Goal: Use online tool/utility: Utilize a website feature to perform a specific function

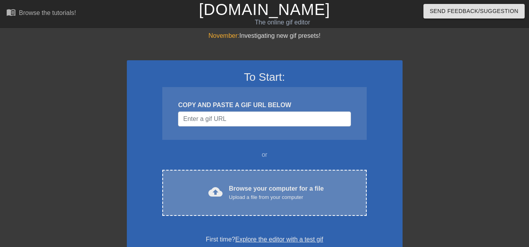
click at [243, 186] on div "Browse your computer for a file Upload a file from your computer" at bounding box center [276, 192] width 95 height 17
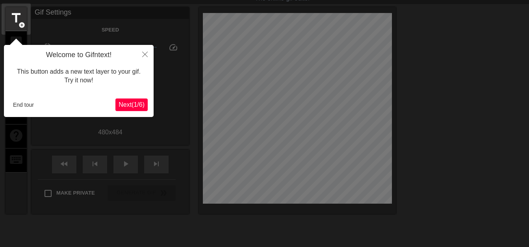
scroll to position [19, 0]
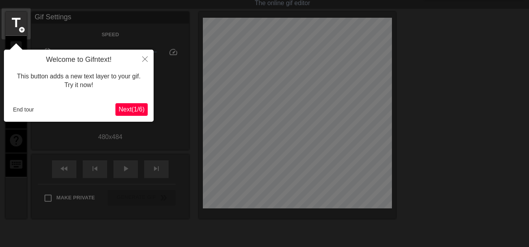
click at [135, 106] on span "Next ( 1 / 6 )" at bounding box center [132, 109] width 26 height 7
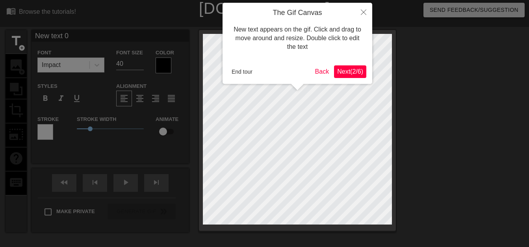
scroll to position [0, 0]
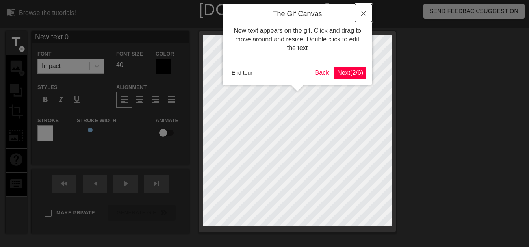
click at [363, 14] on icon "Close" at bounding box center [364, 14] width 6 height 6
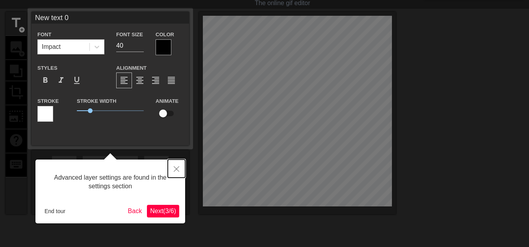
click at [175, 172] on icon "Close" at bounding box center [177, 169] width 6 height 6
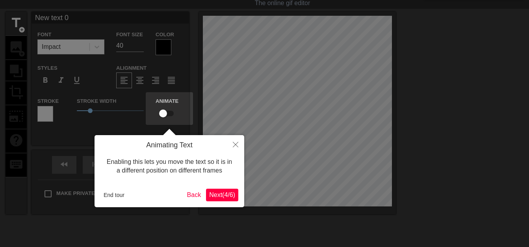
scroll to position [0, 0]
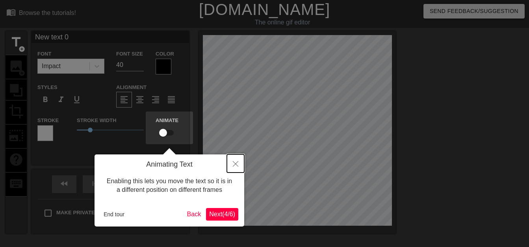
click at [232, 163] on button "Close" at bounding box center [235, 163] width 17 height 18
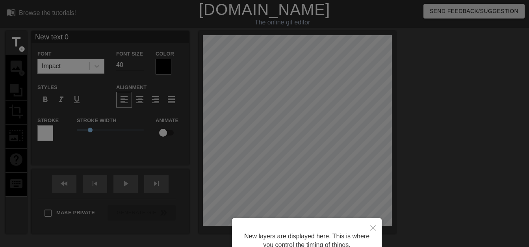
scroll to position [74, 0]
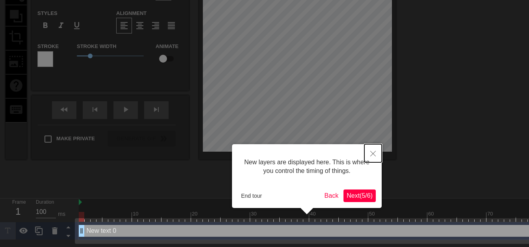
click at [371, 160] on button "Close" at bounding box center [372, 153] width 17 height 18
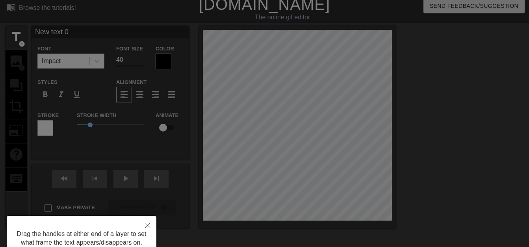
scroll to position [0, 0]
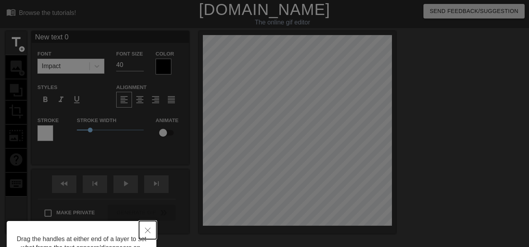
click at [145, 230] on icon "Close" at bounding box center [148, 231] width 6 height 6
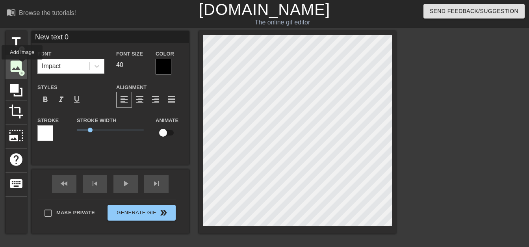
click at [22, 65] on span "image" at bounding box center [16, 66] width 15 height 15
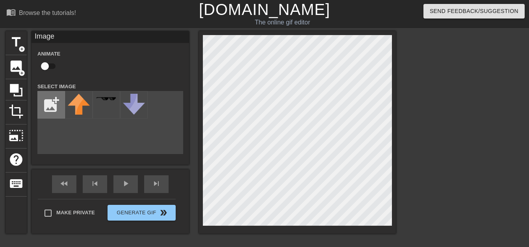
click at [48, 99] on input "file" at bounding box center [51, 104] width 27 height 27
click at [55, 104] on input "file" at bounding box center [51, 104] width 27 height 27
type input "C:\fakepath\Untitled241_20250822202943-removebg-preview.png"
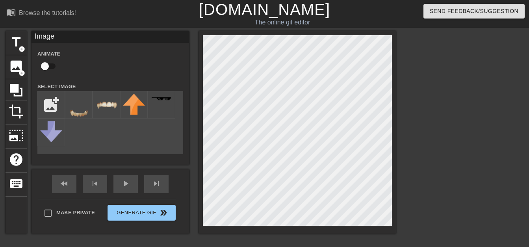
click at [158, 247] on html "menu_book Browse the tutorials! [DOMAIN_NAME] The online gif editor Send Feedba…" at bounding box center [264, 166] width 529 height 332
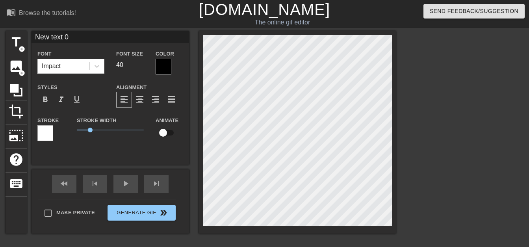
click at [181, 247] on html "menu_book Browse the tutorials! [DOMAIN_NAME] The online gif editor Send Feedba…" at bounding box center [264, 166] width 529 height 332
click at [22, 70] on span "add_circle" at bounding box center [22, 73] width 7 height 7
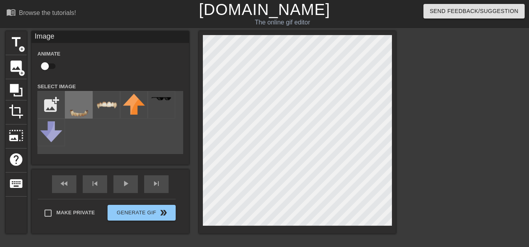
click at [82, 116] on img at bounding box center [79, 108] width 22 height 28
click at [431, 241] on div "title add_circle image add_circle crop photo_size_select_large help keyboard Im…" at bounding box center [264, 149] width 529 height 236
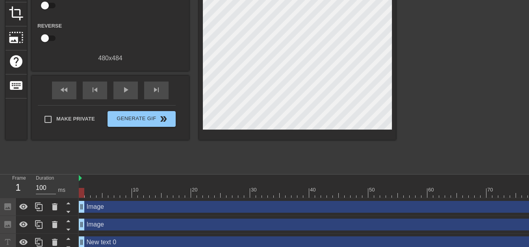
scroll to position [104, 0]
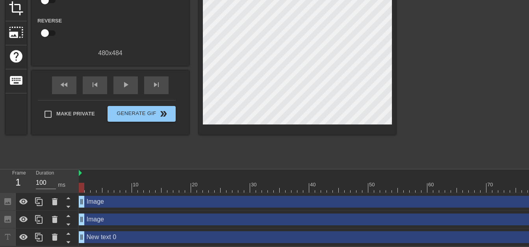
click at [216, 202] on div "Image drag_handle drag_handle" at bounding box center [478, 202] width 798 height 12
click at [116, 225] on div "Image drag_handle drag_handle" at bounding box center [478, 220] width 798 height 18
click at [113, 223] on div "Image drag_handle drag_handle" at bounding box center [478, 220] width 798 height 12
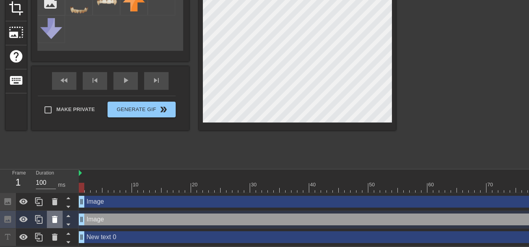
click at [54, 221] on icon at bounding box center [55, 219] width 6 height 7
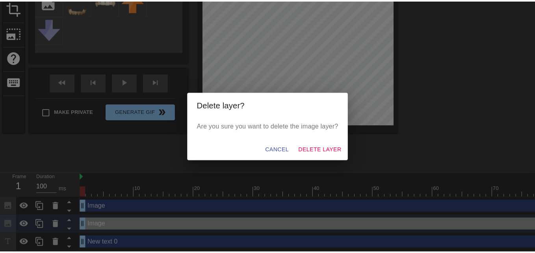
scroll to position [98, 0]
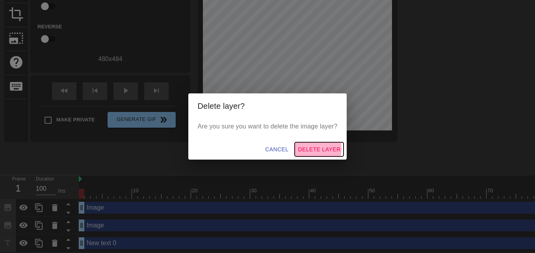
click at [316, 149] on span "Delete Layer" at bounding box center [319, 150] width 43 height 10
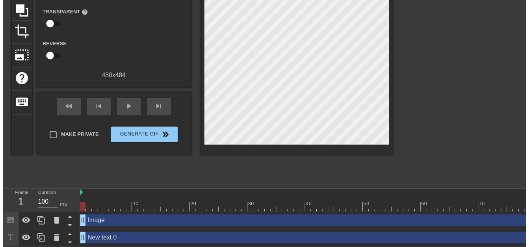
scroll to position [86, 0]
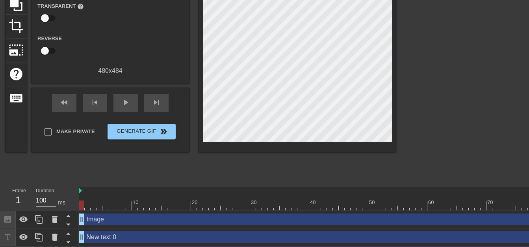
click at [181, 235] on div "New text 0 drag_handle drag_handle" at bounding box center [478, 237] width 798 height 12
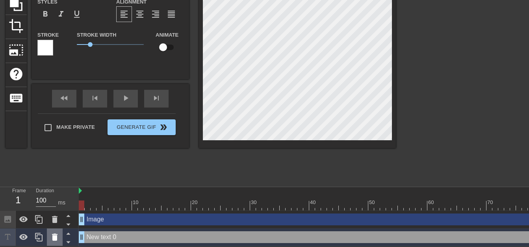
click at [54, 239] on icon at bounding box center [55, 237] width 6 height 7
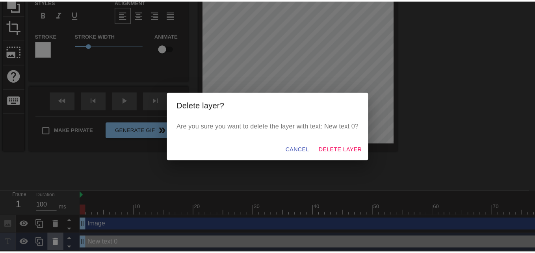
scroll to position [80, 0]
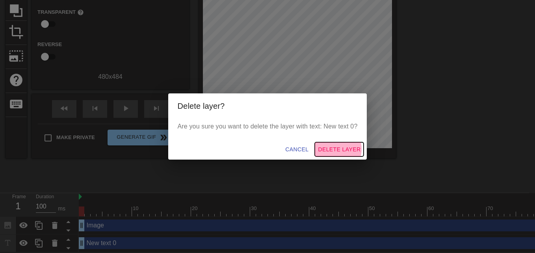
click at [337, 149] on span "Delete Layer" at bounding box center [339, 150] width 43 height 10
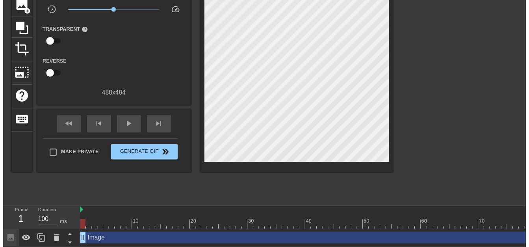
scroll to position [69, 0]
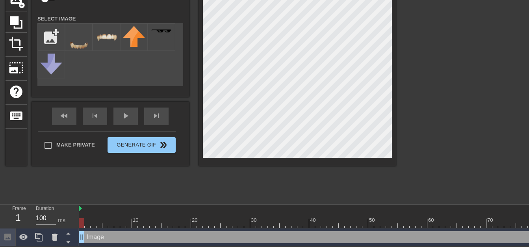
click at [411, 96] on div "title add_circle image add_circle crop photo_size_select_large help keyboard Im…" at bounding box center [264, 81] width 529 height 236
click at [177, 103] on div "title add_circle image add_circle crop photo_size_select_large help keyboard Im…" at bounding box center [201, 64] width 390 height 202
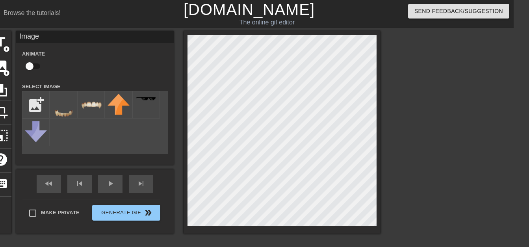
scroll to position [0, 0]
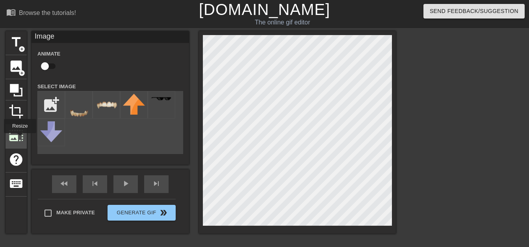
click at [19, 139] on span "photo_size_select_large" at bounding box center [16, 135] width 15 height 15
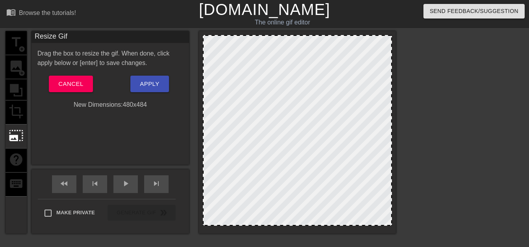
click at [273, 52] on div at bounding box center [297, 130] width 189 height 191
drag, startPoint x: 325, startPoint y: 56, endPoint x: 312, endPoint y: 73, distance: 21.1
click at [312, 73] on div at bounding box center [297, 130] width 189 height 191
click at [392, 37] on div at bounding box center [391, 130] width 4 height 189
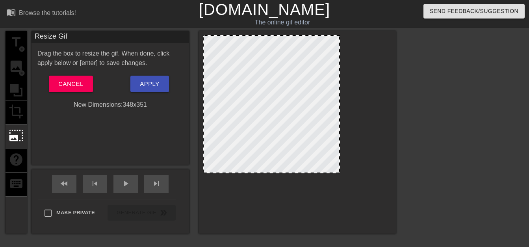
drag, startPoint x: 392, startPoint y: 37, endPoint x: 340, endPoint y: 86, distance: 71.1
click at [340, 86] on div at bounding box center [339, 104] width 4 height 137
drag, startPoint x: 304, startPoint y: 95, endPoint x: 331, endPoint y: 97, distance: 27.2
click at [331, 97] on div at bounding box center [271, 104] width 137 height 139
drag, startPoint x: 331, startPoint y: 97, endPoint x: 341, endPoint y: 98, distance: 10.0
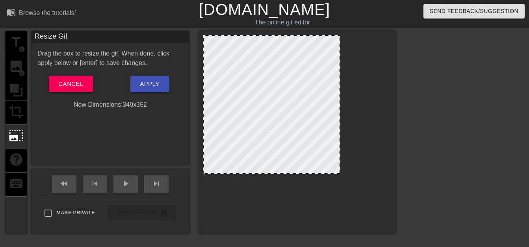
click at [340, 98] on div at bounding box center [271, 104] width 137 height 139
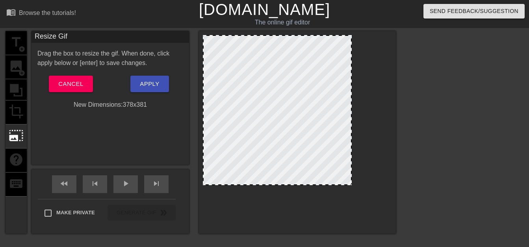
drag, startPoint x: 340, startPoint y: 108, endPoint x: 351, endPoint y: 154, distance: 46.7
click at [351, 154] on div at bounding box center [351, 110] width 4 height 149
click at [314, 167] on div at bounding box center [277, 110] width 149 height 150
click at [161, 85] on button "Apply" at bounding box center [149, 84] width 38 height 17
